Goal: Information Seeking & Learning: Learn about a topic

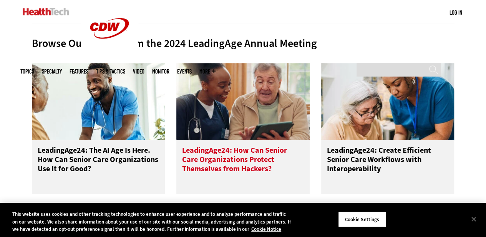
scroll to position [307, 0]
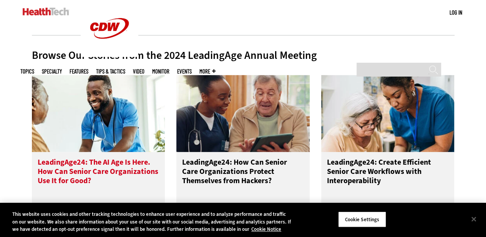
click at [109, 166] on span "LeadingAge24: The AI Age Is Here. How Can Senior Care Organizations Use It for …" at bounding box center [98, 171] width 121 height 29
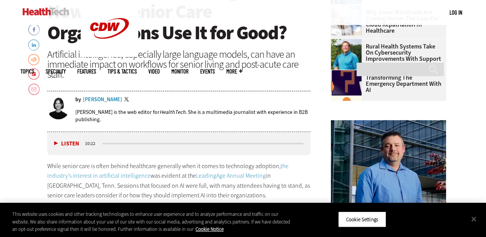
scroll to position [269, 0]
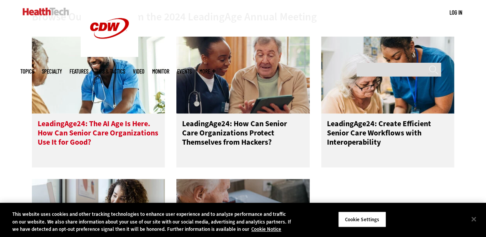
scroll to position [231, 0]
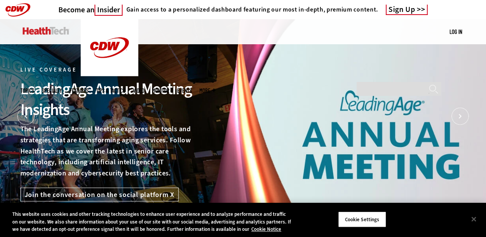
click at [137, 91] on div "LeadingAge Annual Meeting Insights" at bounding box center [109, 98] width 178 height 41
click at [362, 140] on div "Live Coverage LeadingAge Annual Meeting Insights The LeadingAge Annual Meeting …" at bounding box center [243, 134] width 446 height 231
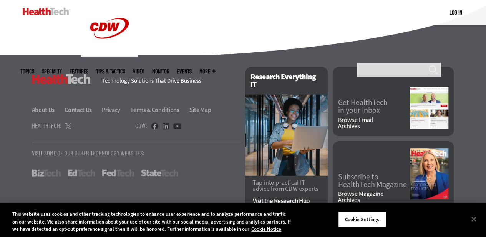
scroll to position [2404, 0]
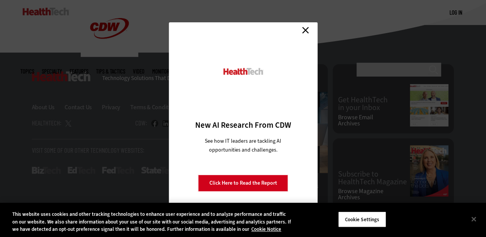
click at [310, 28] on link "Close" at bounding box center [306, 30] width 12 height 12
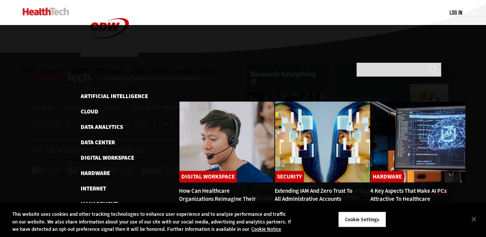
click at [216, 68] on span "More" at bounding box center [207, 71] width 16 height 6
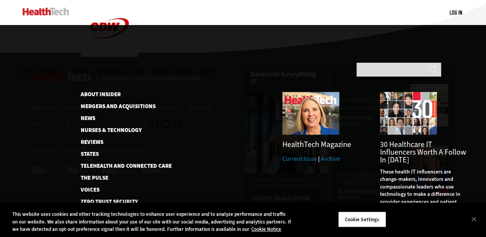
click at [192, 68] on link "Events" at bounding box center [184, 71] width 15 height 6
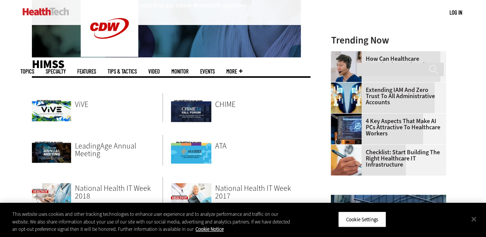
scroll to position [269, 0]
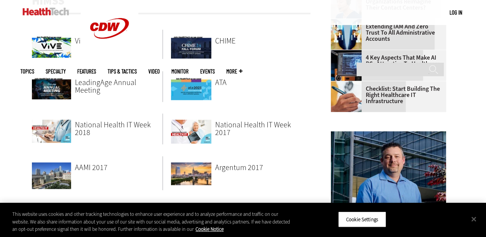
click at [102, 83] on span "LeadingAge Annual Meeting" at bounding box center [105, 86] width 61 height 18
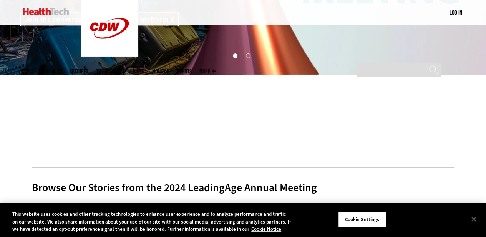
scroll to position [154, 0]
